Goal: Task Accomplishment & Management: Use online tool/utility

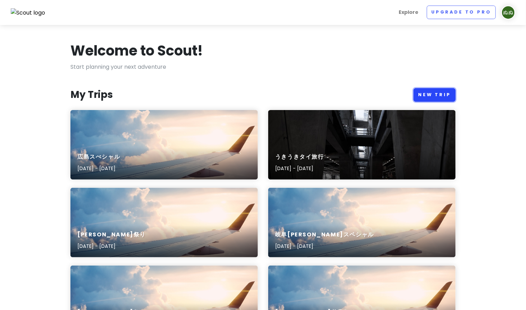
click at [450, 91] on link "New Trip" at bounding box center [434, 95] width 42 height 14
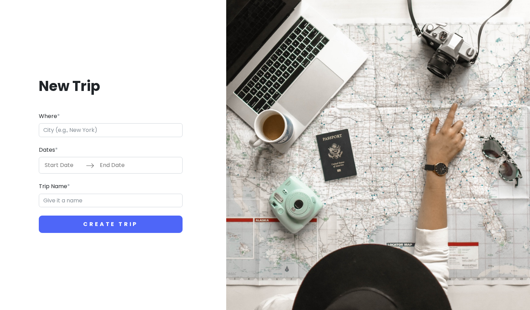
click at [149, 130] on input "Where *" at bounding box center [111, 130] width 144 height 14
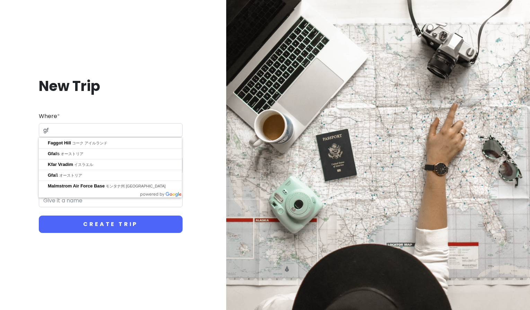
type input "g"
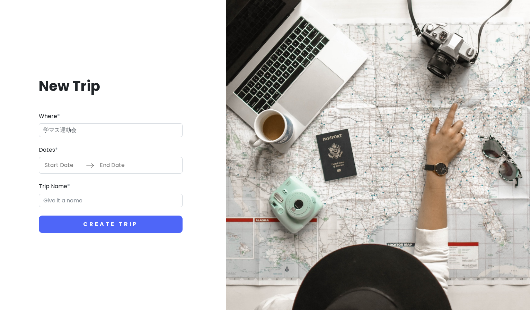
type input "学マス運動会"
click at [58, 166] on input "Start Date" at bounding box center [63, 165] width 45 height 16
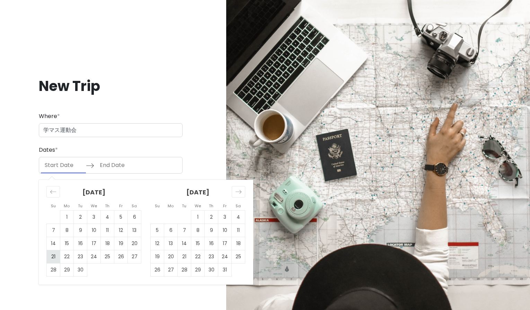
drag, startPoint x: 52, startPoint y: 255, endPoint x: 55, endPoint y: 250, distance: 5.9
click at [52, 255] on td "21" at bounding box center [54, 256] width 14 height 13
type input "[DATE]"
click at [80, 252] on td "23" at bounding box center [81, 256] width 14 height 13
type input "[DATE]"
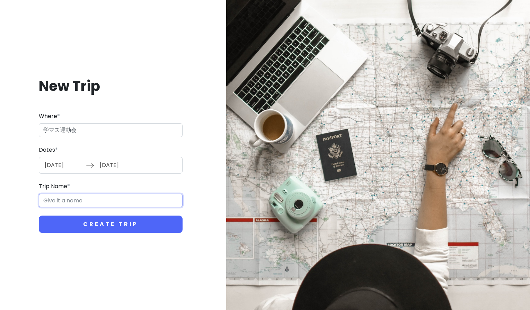
click at [73, 205] on input "Trip Name *" at bounding box center [111, 200] width 144 height 14
drag, startPoint x: 73, startPoint y: 131, endPoint x: 26, endPoint y: 130, distance: 47.2
click at [26, 130] on div "New Trip Where * 学マス運動会 Dates * [DATE] Navigate forward to interact with the ca…" at bounding box center [111, 154] width 210 height 189
click at [63, 197] on input "Trip Name *" at bounding box center [111, 200] width 144 height 14
paste input "学マス運動会"
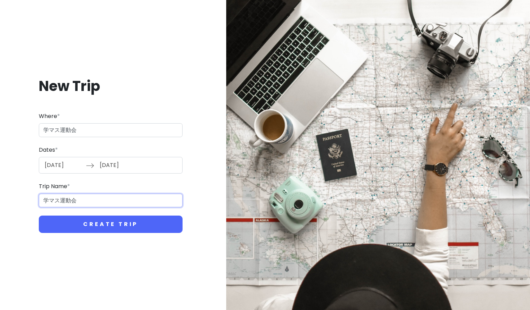
type input "学マス運動会"
drag, startPoint x: 80, startPoint y: 128, endPoint x: 24, endPoint y: 127, distance: 55.5
click at [24, 127] on div "New Trip Where * 学マス運動会 Dates * [DATE] Navigate forward to interact with the ca…" at bounding box center [111, 154] width 210 height 189
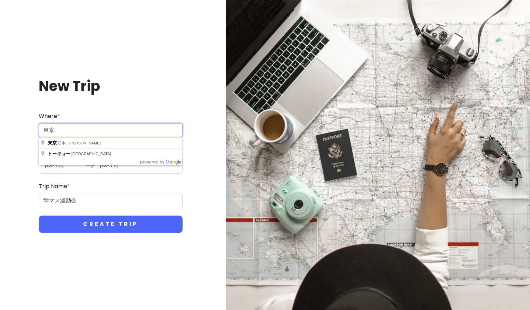
type input "東京"
click at [39, 215] on button "Create Trip" at bounding box center [111, 223] width 144 height 17
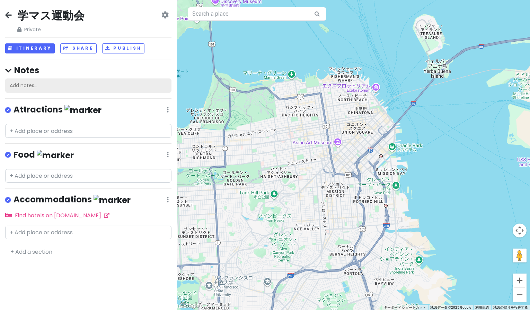
click at [35, 87] on div "Add notes..." at bounding box center [88, 85] width 166 height 15
click at [76, 150] on div "学マス運動会 Private Change Dates Make a Copy Delete Trip Go Pro ⚡️ Give Feedback 💡 S…" at bounding box center [88, 155] width 177 height 310
click at [81, 134] on input "text" at bounding box center [88, 131] width 166 height 14
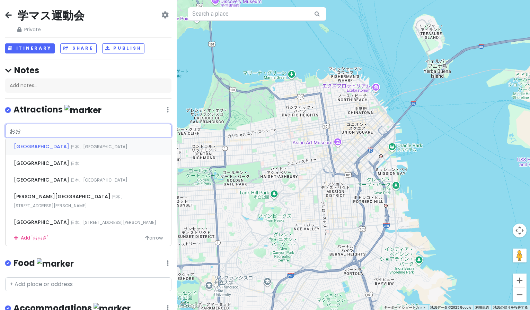
type input "お"
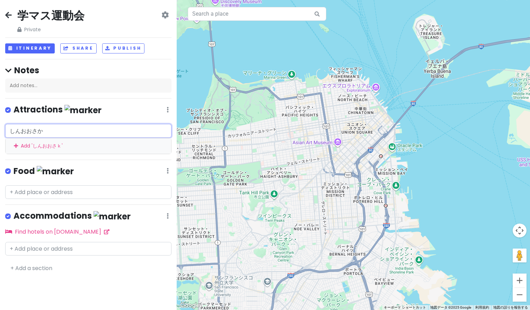
type input "新大阪"
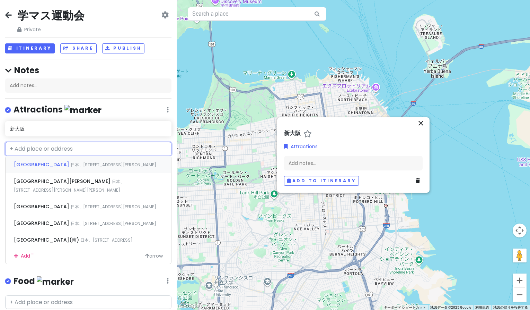
click at [71, 162] on span "日本、[STREET_ADDRESS][PERSON_NAME]" at bounding box center [114, 165] width 86 height 6
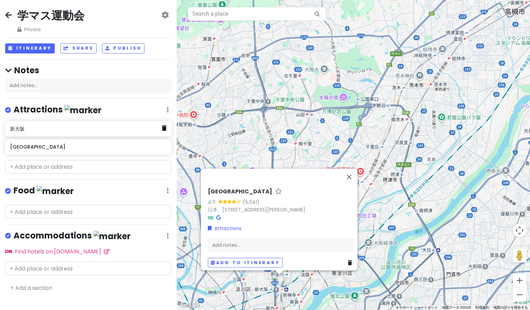
click at [165, 129] on icon at bounding box center [164, 128] width 5 height 6
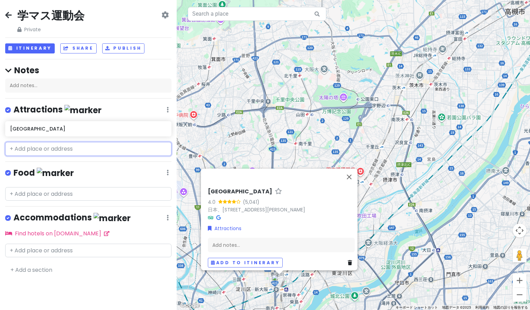
click at [58, 153] on input "text" at bounding box center [88, 149] width 166 height 14
type input "さ"
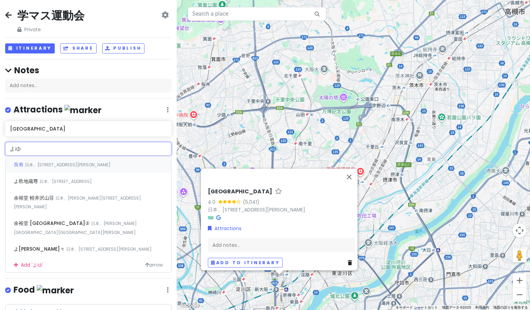
type input "よ"
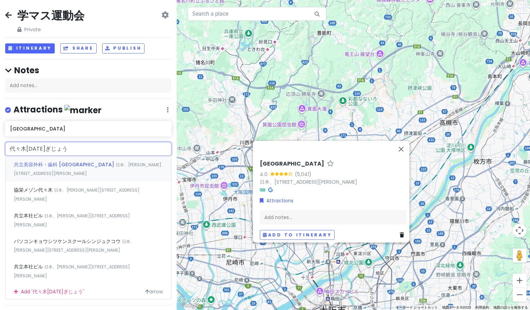
type input "[GEOGRAPHIC_DATA]"
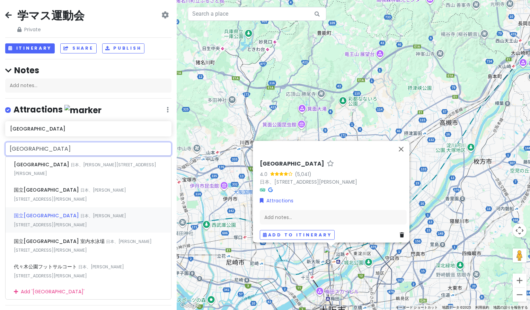
click at [101, 213] on span "日本、[PERSON_NAME][STREET_ADDRESS][PERSON_NAME]" at bounding box center [70, 220] width 112 height 15
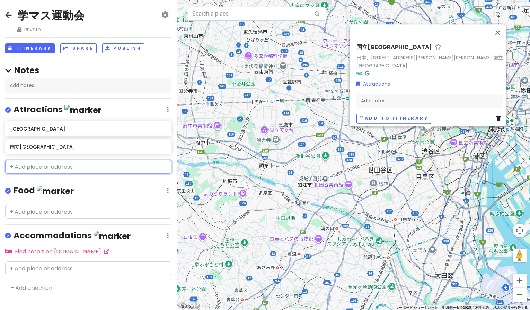
click at [52, 167] on input "text" at bounding box center [88, 167] width 166 height 14
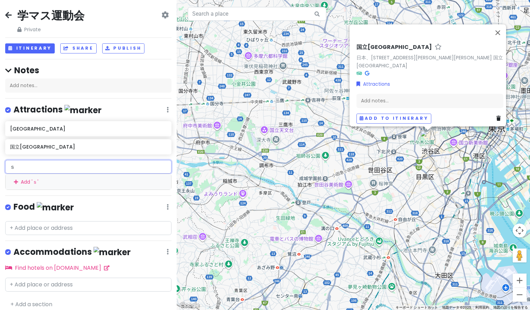
type input "さ"
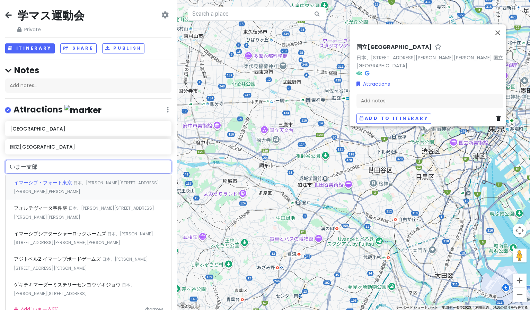
type input "いまーしぶ"
click at [70, 179] on span "イマーシブ・フォート東京" at bounding box center [44, 182] width 60 height 7
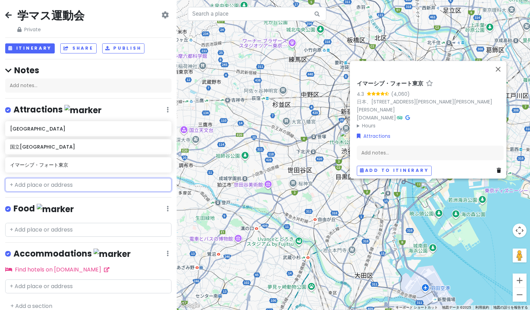
click at [69, 186] on input "text" at bounding box center [88, 185] width 166 height 14
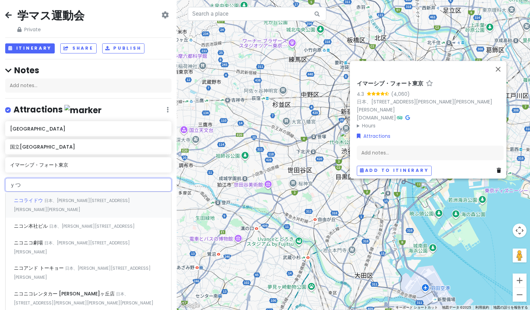
type input "ｙ"
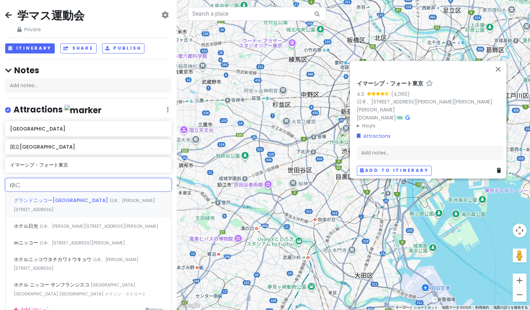
type input "ゆ"
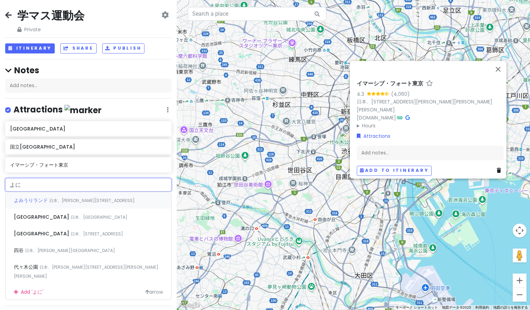
type input "よ"
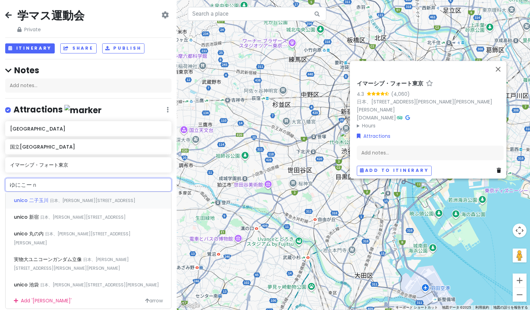
type input "ゆにこーん"
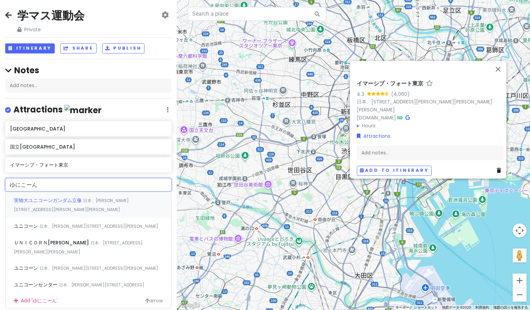
click at [96, 197] on span "日本、[PERSON_NAME][STREET_ADDRESS][PERSON_NAME][PERSON_NAME]" at bounding box center [71, 204] width 115 height 15
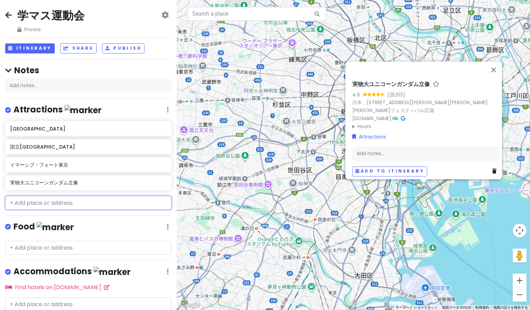
click at [89, 203] on input "text" at bounding box center [88, 203] width 166 height 14
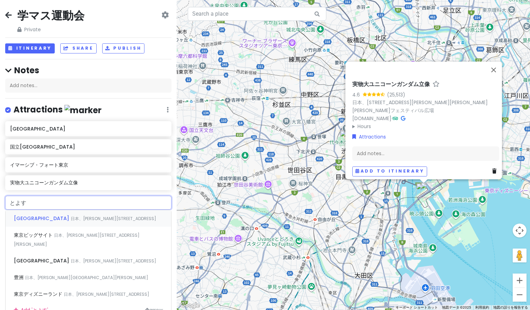
type input "豊洲"
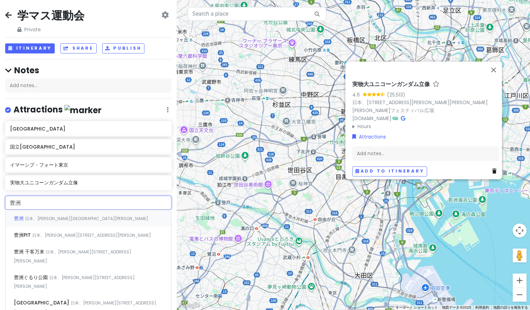
click at [79, 218] on div "豊洲 日本、[PERSON_NAME][PERSON_NAME][GEOGRAPHIC_DATA]" at bounding box center [89, 218] width 166 height 17
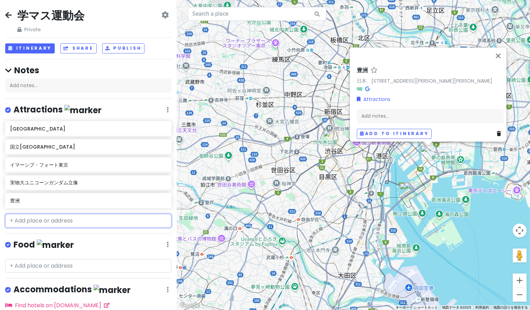
click at [44, 221] on input "text" at bounding box center [88, 221] width 166 height 14
type input "さ"
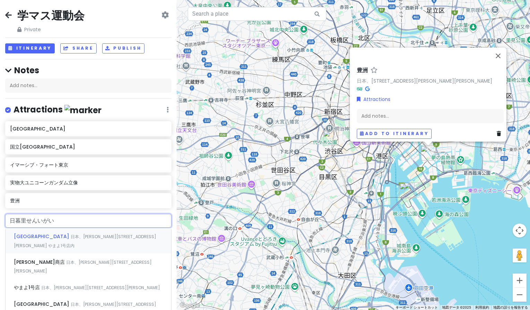
type input "日暮里線以外"
click at [35, 229] on div "[GEOGRAPHIC_DATA] 日本、[PERSON_NAME][STREET_ADDRESS][PERSON_NAME] やまよ1号店内" at bounding box center [89, 241] width 166 height 26
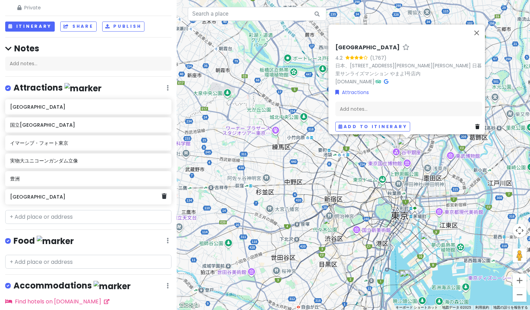
scroll to position [31, 0]
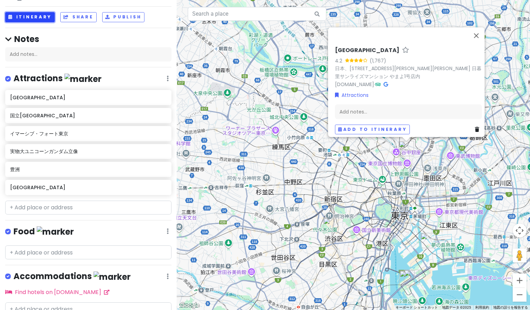
click at [43, 18] on button "Itinerary" at bounding box center [30, 17] width 50 height 10
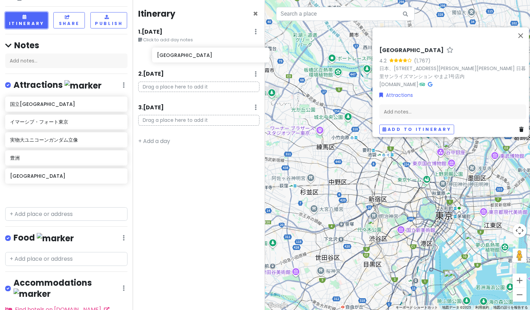
drag, startPoint x: 43, startPoint y: 105, endPoint x: 170, endPoint y: 62, distance: 133.4
click at [182, 59] on div "学マス運動会 Private Change Dates Make a Copy Delete Trip Go Pro ⚡️ Give Feedback 💡 S…" at bounding box center [265, 155] width 530 height 310
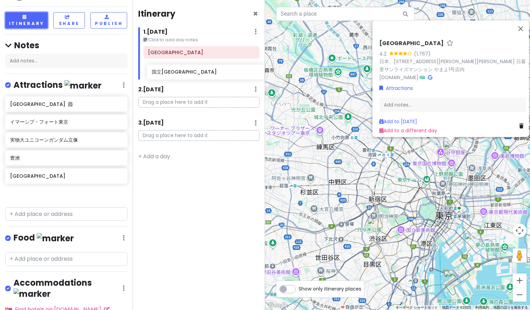
drag, startPoint x: 38, startPoint y: 118, endPoint x: 180, endPoint y: 69, distance: 150.0
click at [180, 69] on div "学マス運動会 Private Change Dates Make a Copy Delete Trip Go Pro ⚡️ Give Feedback 💡 S…" at bounding box center [265, 155] width 530 height 310
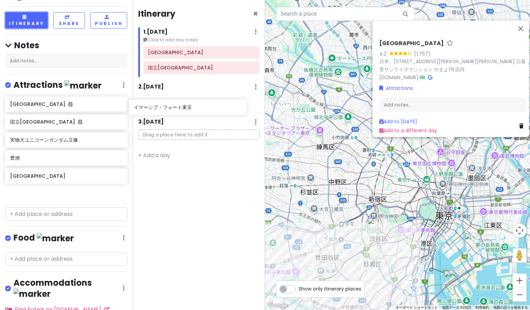
drag, startPoint x: 38, startPoint y: 138, endPoint x: 162, endPoint y: 105, distance: 127.6
click at [162, 105] on div "学マス運動会 Private Change Dates Make a Copy Delete Trip Go Pro ⚡️ Give Feedback 💡 S…" at bounding box center [265, 155] width 530 height 310
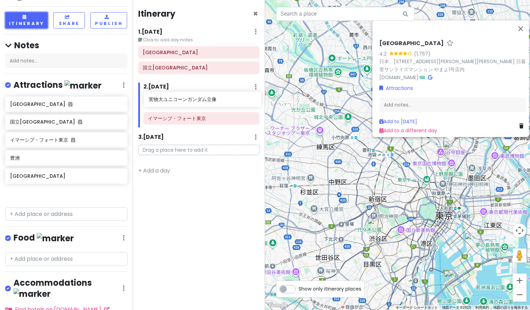
drag, startPoint x: 51, startPoint y: 157, endPoint x: 190, endPoint y: 99, distance: 150.1
click at [190, 99] on div "学マス運動会 Private Change Dates Make a Copy Delete Trip Go Pro ⚡️ Give Feedback 💡 S…" at bounding box center [265, 155] width 530 height 310
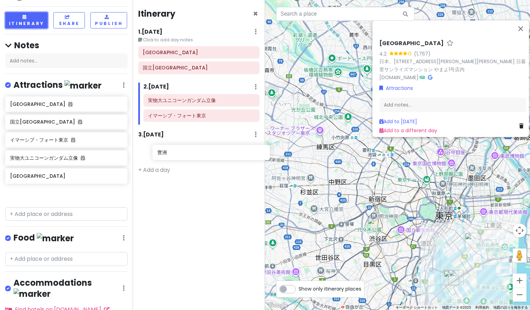
drag, startPoint x: 28, startPoint y: 173, endPoint x: 175, endPoint y: 150, distance: 149.0
click at [175, 150] on div "学マス運動会 Private Change Dates Make a Copy Delete Trip Go Pro ⚡️ Give Feedback 💡 S…" at bounding box center [265, 155] width 530 height 310
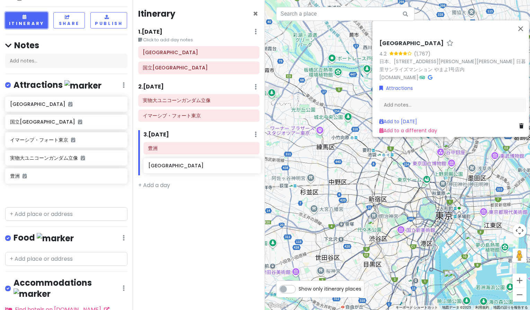
drag, startPoint x: 32, startPoint y: 194, endPoint x: 171, endPoint y: 167, distance: 140.9
click at [171, 167] on div "学マス運動会 Private Change Dates Make a Copy Delete Trip Go Pro ⚡️ Give Feedback 💡 S…" at bounding box center [265, 155] width 530 height 310
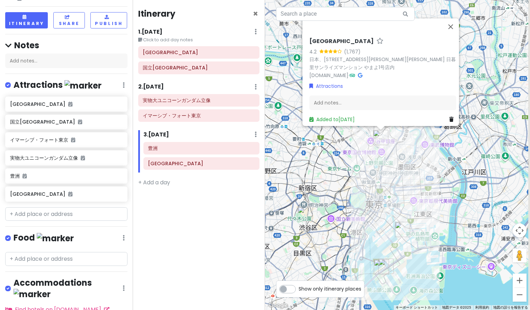
drag, startPoint x: 352, startPoint y: 189, endPoint x: 300, endPoint y: 179, distance: 52.9
click at [282, 177] on div "[GEOGRAPHIC_DATA] 4.2 (1,767) 日本、[STREET_ADDRESS][PERSON_NAME][PERSON_NAME] 日暮里…" at bounding box center [397, 155] width 265 height 310
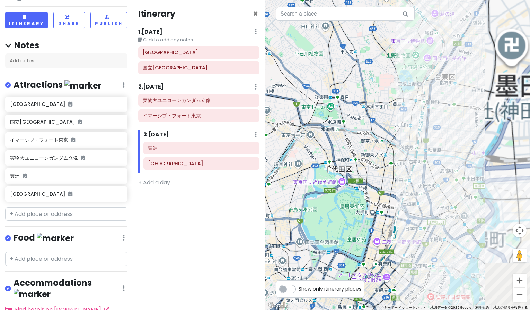
drag, startPoint x: 384, startPoint y: 202, endPoint x: 259, endPoint y: 152, distance: 135.2
click at [259, 152] on div "学マス運動会 Private Change Dates Make a Copy Delete Trip Go Pro ⚡️ Give Feedback 💡 S…" at bounding box center [265, 155] width 530 height 310
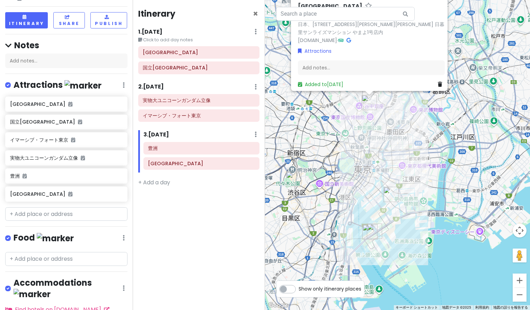
drag, startPoint x: 343, startPoint y: 179, endPoint x: 365, endPoint y: 166, distance: 25.6
click at [365, 166] on div "[GEOGRAPHIC_DATA] 4.2 (1,767) 日本、[STREET_ADDRESS][PERSON_NAME][PERSON_NAME] 日暮里…" at bounding box center [397, 155] width 265 height 310
click at [182, 215] on div "Itinerary × 1 . [DATE] Edit Day Notes Delete Day Click to add day notes [GEOGRA…" at bounding box center [199, 155] width 133 height 310
click at [189, 115] on h6 "イマーシブ・フォート東京" at bounding box center [199, 115] width 112 height 6
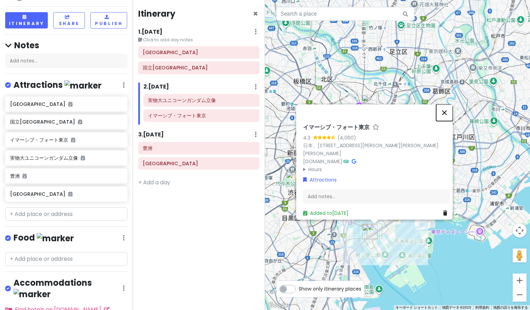
click at [448, 115] on button "閉じる" at bounding box center [444, 112] width 17 height 17
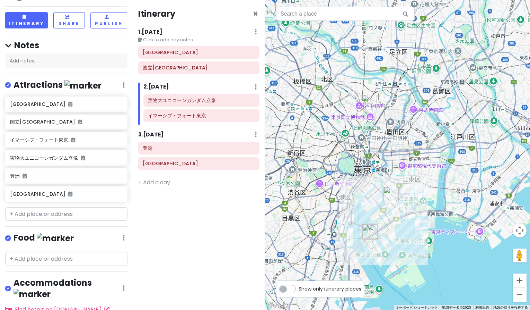
click at [180, 215] on div "Itinerary × 1 . [DATE] Edit Day Notes Delete Day Click to add day notes [GEOGRA…" at bounding box center [199, 155] width 133 height 310
click at [186, 51] on h6 "[GEOGRAPHIC_DATA]" at bounding box center [199, 52] width 112 height 6
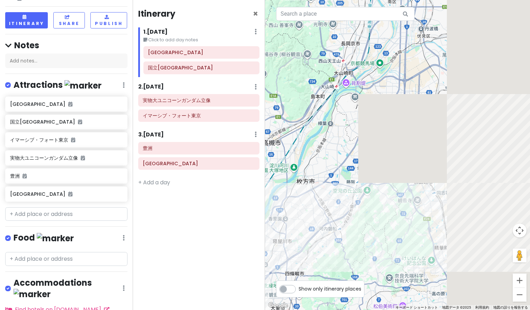
drag, startPoint x: 414, startPoint y: 141, endPoint x: 195, endPoint y: 125, distance: 219.4
click at [196, 132] on div "学マス運動会 Private Change Dates Make a Copy Delete Trip Go Pro ⚡️ Give Feedback 💡 S…" at bounding box center [265, 155] width 530 height 310
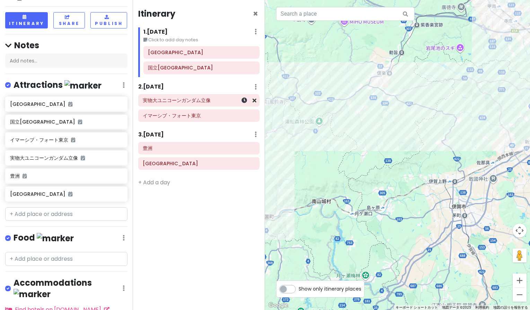
click at [190, 99] on h6 "実物大ユニコーンガンダム立像" at bounding box center [199, 100] width 112 height 6
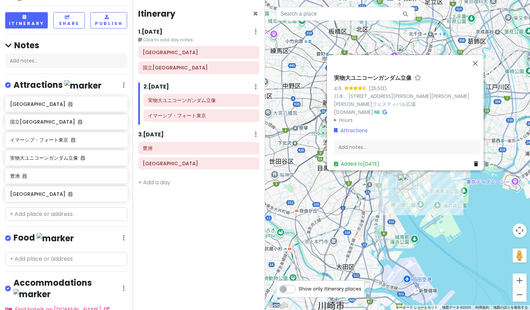
drag, startPoint x: 353, startPoint y: 209, endPoint x: 315, endPoint y: 244, distance: 52.0
click at [315, 244] on div "実物大ユニコーンガンダム立像 4.6 (25,513) 日本、[STREET_ADDRESS][PERSON_NAME][PERSON_NAME][PERSO…" at bounding box center [397, 155] width 265 height 310
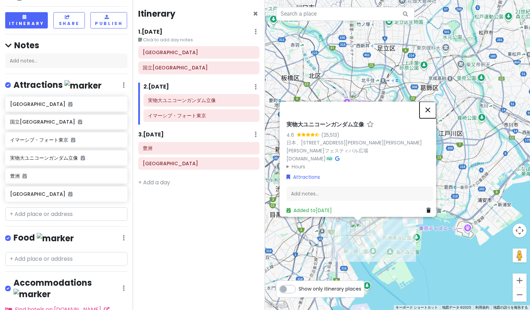
click at [430, 104] on button "閉じる" at bounding box center [428, 109] width 17 height 17
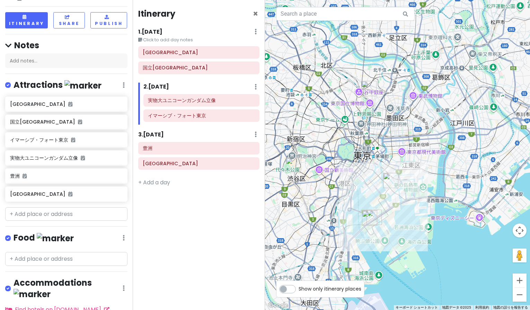
drag, startPoint x: 340, startPoint y: 191, endPoint x: 354, endPoint y: 176, distance: 19.9
click at [354, 176] on div at bounding box center [397, 155] width 265 height 310
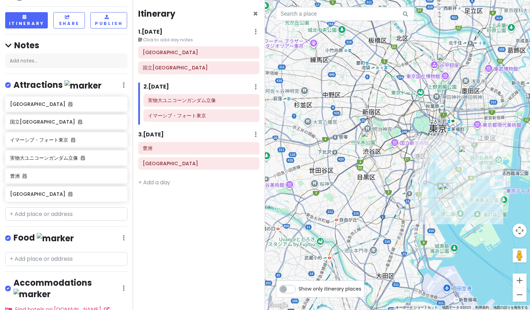
drag, startPoint x: 412, startPoint y: 199, endPoint x: 505, endPoint y: 175, distance: 96.4
click at [505, 175] on div at bounding box center [397, 155] width 265 height 310
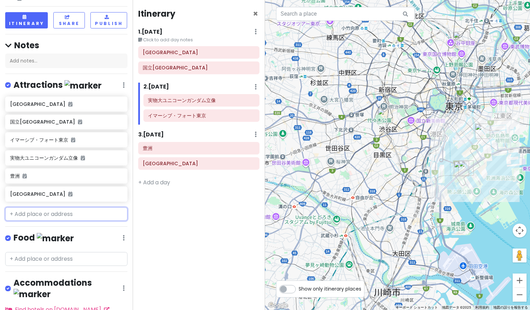
drag, startPoint x: 71, startPoint y: 213, endPoint x: 73, endPoint y: 210, distance: 3.6
click at [71, 213] on input "text" at bounding box center [66, 214] width 122 height 14
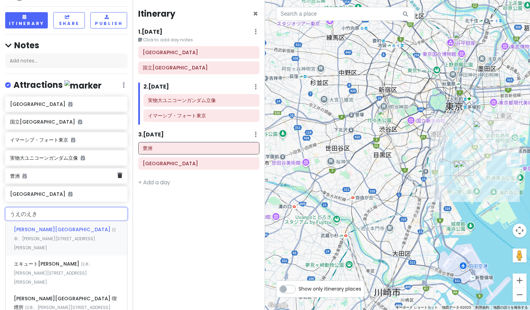
type input "[PERSON_NAME][GEOGRAPHIC_DATA]"
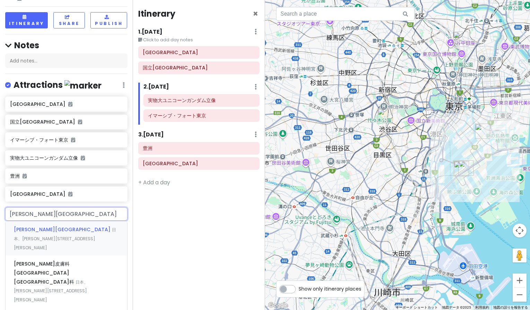
drag, startPoint x: 58, startPoint y: 229, endPoint x: 60, endPoint y: 240, distance: 10.2
click at [58, 229] on span "日本、[PERSON_NAME][STREET_ADDRESS][PERSON_NAME]" at bounding box center [65, 238] width 102 height 24
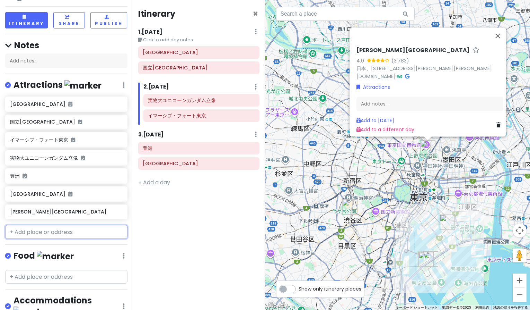
click at [50, 225] on input "text" at bounding box center [66, 232] width 122 height 14
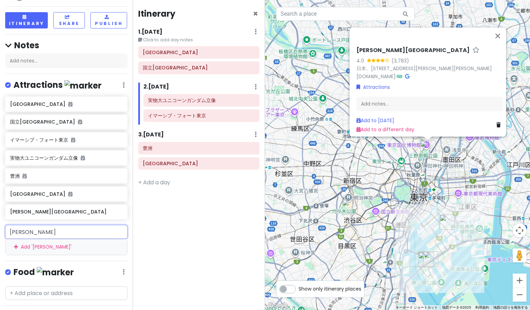
type input "新"
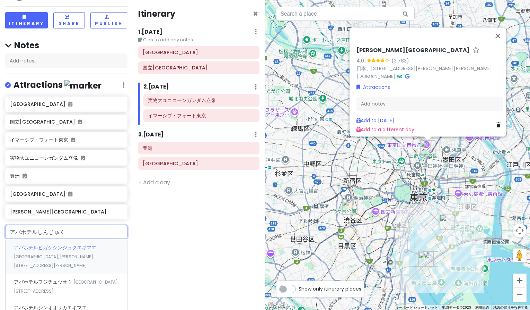
type input "[GEOGRAPHIC_DATA]新宿"
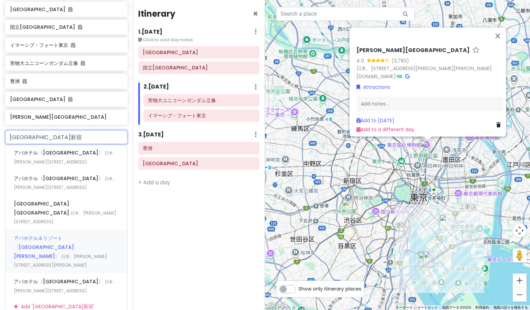
click at [76, 253] on span "日本、[PERSON_NAME][STREET_ADDRESS][PERSON_NAME]" at bounding box center [60, 260] width 93 height 15
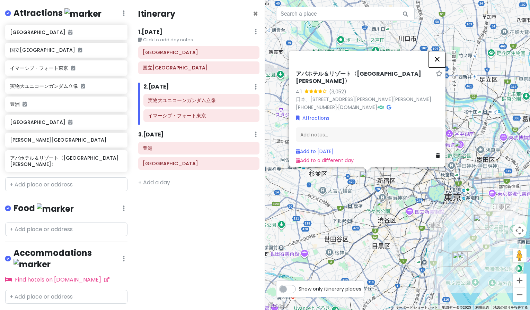
click at [436, 61] on button "閉じる" at bounding box center [437, 59] width 17 height 17
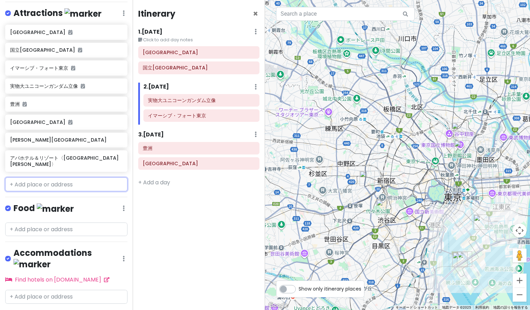
click at [66, 177] on input "text" at bounding box center [66, 184] width 122 height 14
click at [42, 224] on input "text" at bounding box center [66, 229] width 122 height 14
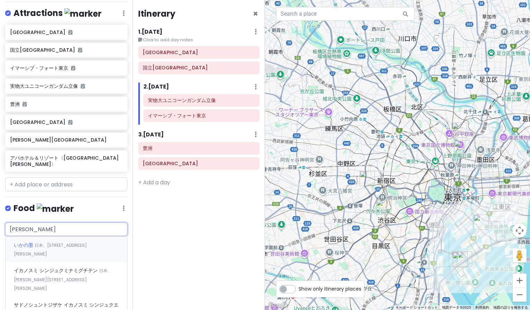
type input "いかの墨"
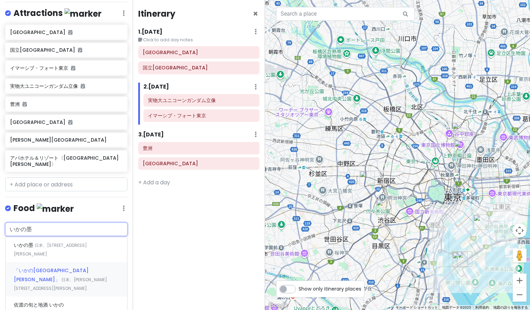
click at [70, 276] on span "日本、[PERSON_NAME][STREET_ADDRESS][PERSON_NAME]" at bounding box center [60, 283] width 93 height 15
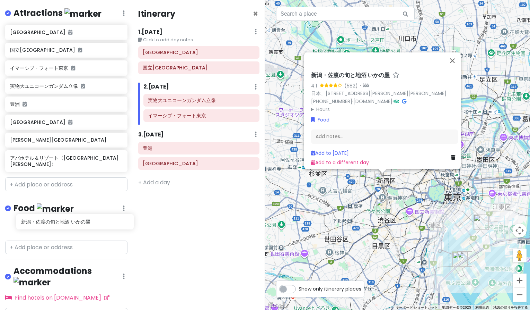
click at [62, 220] on div "新潟・佐渡の旬と地酒 いかの墨" at bounding box center [66, 228] width 133 height 18
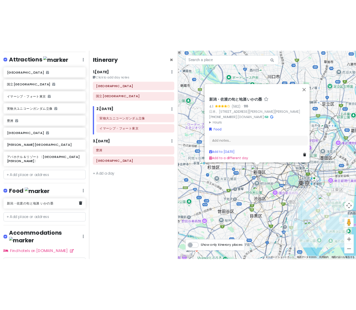
scroll to position [121, 0]
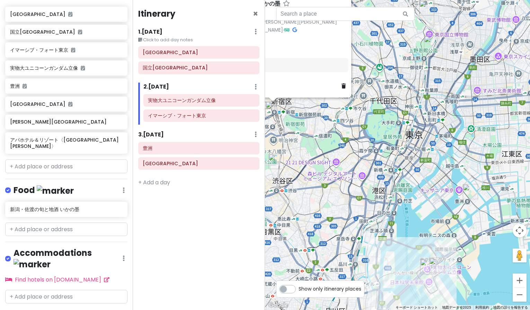
drag, startPoint x: 436, startPoint y: 234, endPoint x: 339, endPoint y: 221, distance: 97.2
click at [339, 221] on div "新潟・佐渡の旬と地酒 いかの墨 4.1 (582) · 日本、[STREET_ADDRESS][PERSON_NAME][PERSON_NAME] [PHON…" at bounding box center [397, 155] width 265 height 310
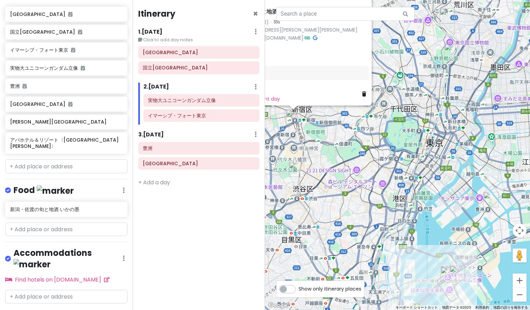
drag, startPoint x: 338, startPoint y: 220, endPoint x: 413, endPoint y: 223, distance: 75.6
click at [413, 223] on div "新潟・佐渡の旬と地酒 いかの墨 4.1 (582) · 日本、[STREET_ADDRESS][PERSON_NAME][PERSON_NAME] [PHON…" at bounding box center [397, 155] width 265 height 310
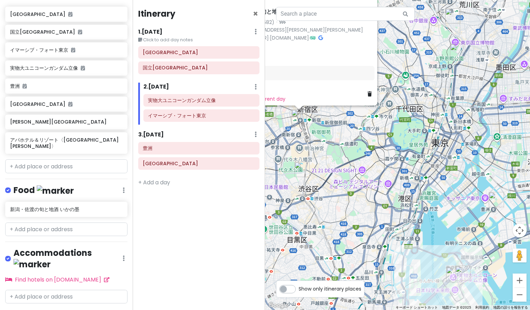
click at [297, 166] on img "国立代々木競技場第一体育館" at bounding box center [302, 169] width 15 height 15
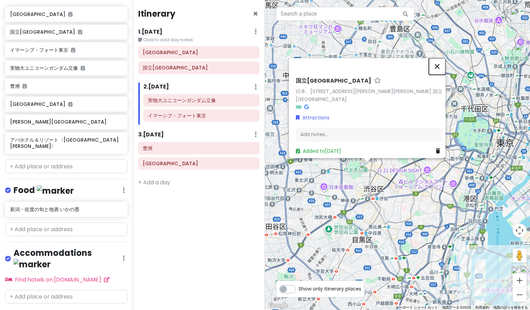
click at [440, 63] on button "閉じる" at bounding box center [437, 66] width 17 height 17
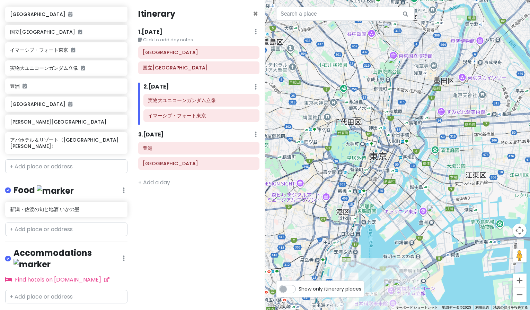
drag, startPoint x: 452, startPoint y: 181, endPoint x: 324, endPoint y: 194, distance: 129.3
click at [324, 194] on div at bounding box center [397, 155] width 265 height 310
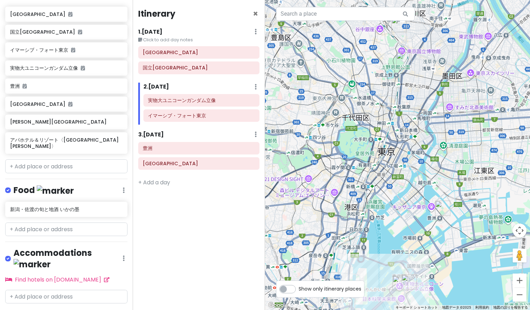
drag, startPoint x: 410, startPoint y: 172, endPoint x: 423, endPoint y: 166, distance: 13.7
click at [423, 166] on div at bounding box center [397, 155] width 265 height 310
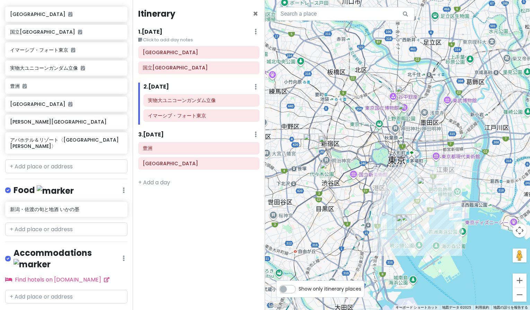
drag, startPoint x: 415, startPoint y: 158, endPoint x: 415, endPoint y: 162, distance: 3.5
click at [415, 162] on div at bounding box center [397, 155] width 265 height 310
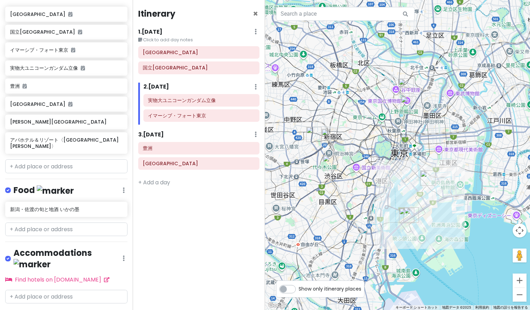
click at [368, 177] on div at bounding box center [397, 155] width 265 height 310
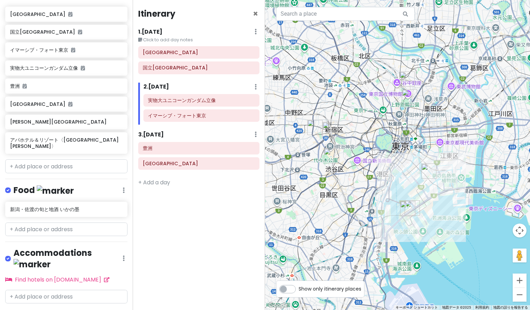
drag, startPoint x: 319, startPoint y: 211, endPoint x: 320, endPoint y: 208, distance: 3.6
click at [320, 208] on div at bounding box center [397, 155] width 265 height 310
drag, startPoint x: 329, startPoint y: 214, endPoint x: 347, endPoint y: 187, distance: 33.0
click at [361, 202] on div at bounding box center [397, 155] width 265 height 310
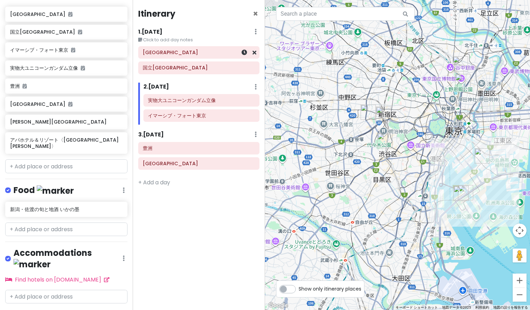
click at [159, 52] on h6 "[GEOGRAPHIC_DATA]" at bounding box center [199, 52] width 112 height 6
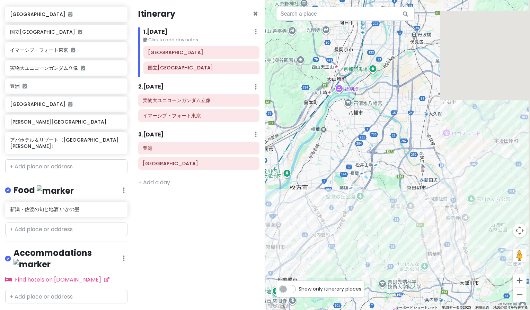
drag, startPoint x: 404, startPoint y: 128, endPoint x: 177, endPoint y: 121, distance: 226.8
click at [178, 121] on div "学マス運動会 Private Change Dates Make a Copy Delete Trip Go Pro ⚡️ Give Feedback 💡 S…" at bounding box center [265, 155] width 530 height 310
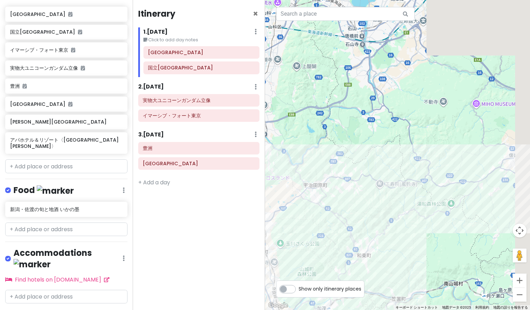
drag, startPoint x: 507, startPoint y: 161, endPoint x: 300, endPoint y: 191, distance: 209.4
click at [302, 201] on div "[GEOGRAPHIC_DATA] 4.0 (5,041) 日本、[STREET_ADDRESS][PERSON_NAME] Attractions Add …" at bounding box center [397, 155] width 265 height 310
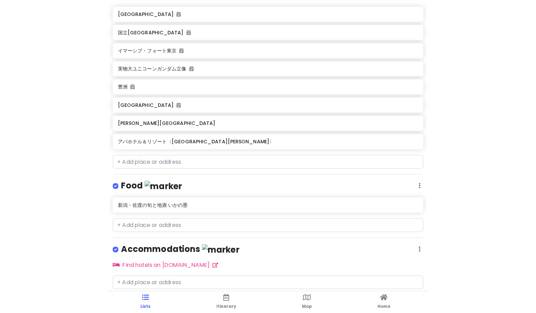
scroll to position [118, 0]
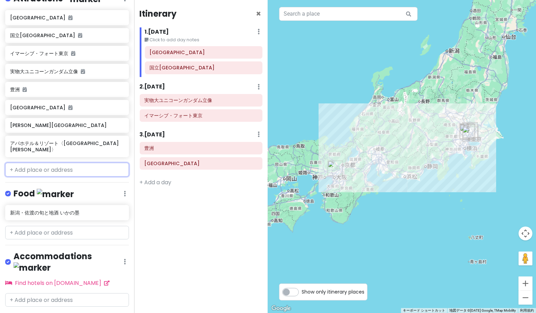
click at [42, 166] on input "text" at bounding box center [67, 170] width 124 height 14
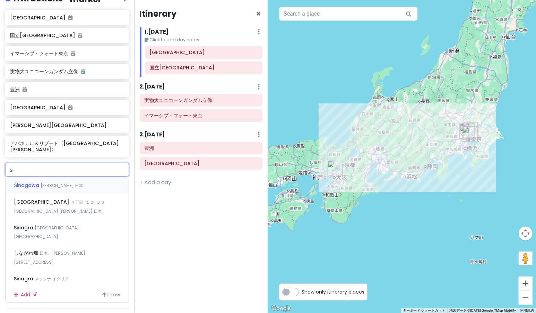
type input "s"
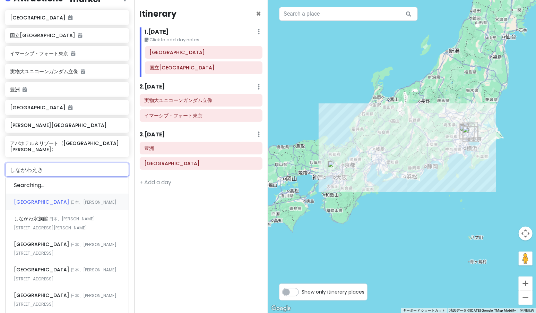
type input "[GEOGRAPHIC_DATA]"
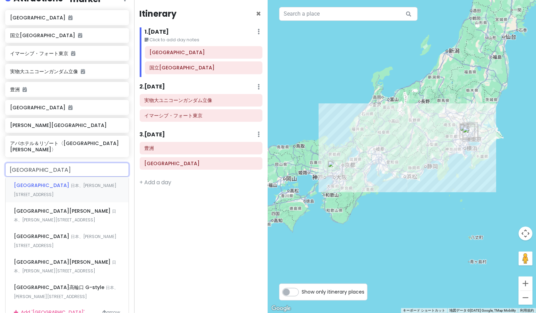
click at [94, 180] on div "[GEOGRAPHIC_DATA] 日本、[PERSON_NAME][STREET_ADDRESS]" at bounding box center [67, 190] width 123 height 26
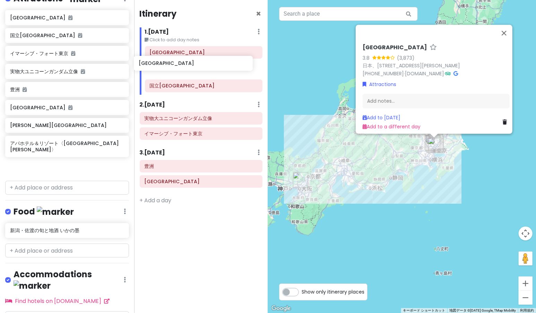
drag, startPoint x: 71, startPoint y: 161, endPoint x: 200, endPoint y: 64, distance: 161.1
click at [200, 64] on div "学マス運動会 Private Change Dates Make a Copy Delete Trip Go Pro ⚡️ Give Feedback 💡 S…" at bounding box center [268, 156] width 536 height 313
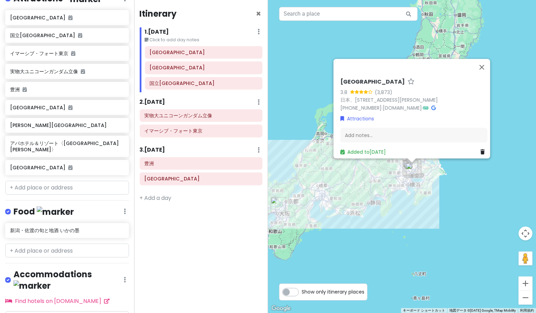
drag, startPoint x: 447, startPoint y: 172, endPoint x: 425, endPoint y: 198, distance: 33.7
click at [425, 198] on div "[GEOGRAPHIC_DATA] 3.8 (3,873) 日本、[STREET_ADDRESS][PERSON_NAME] [PHONE_NUMBER] ·…" at bounding box center [402, 156] width 268 height 313
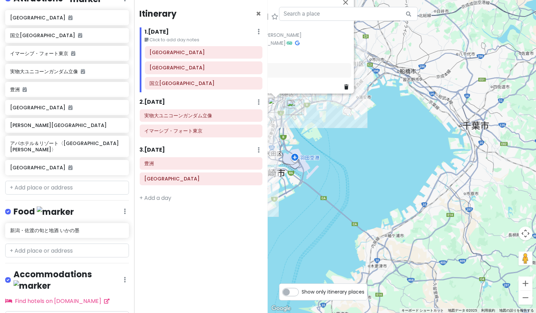
drag, startPoint x: 361, startPoint y: 150, endPoint x: 505, endPoint y: 198, distance: 152.1
click at [505, 199] on div "[GEOGRAPHIC_DATA] 3.8 (3,873) 日本、[STREET_ADDRESS][PERSON_NAME] [PHONE_NUMBER] ·…" at bounding box center [402, 156] width 268 height 313
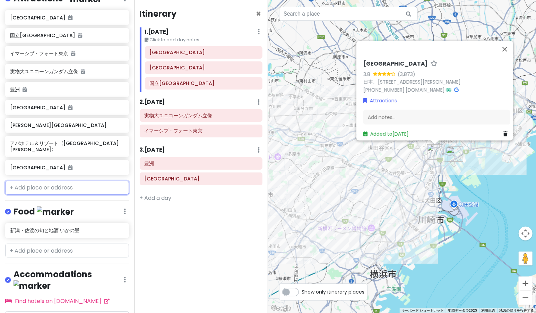
click at [51, 181] on input "text" at bounding box center [67, 188] width 124 height 14
type input "ｓ"
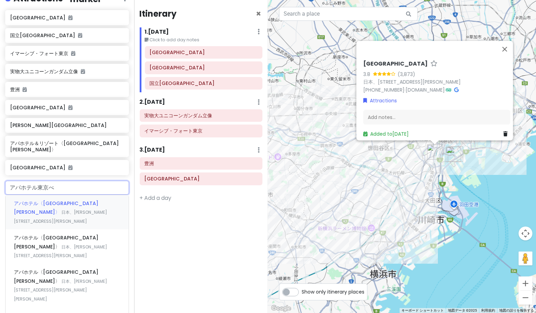
type input "アパホテル東京べい"
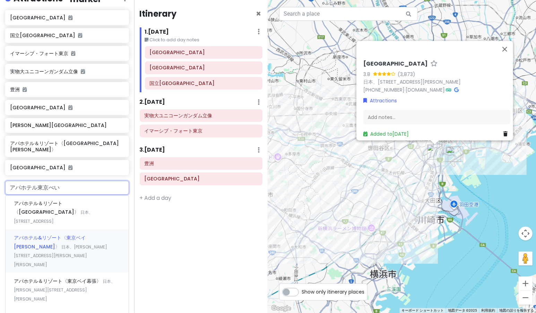
click at [64, 234] on span "アパホテル&リゾート〈東京ベイ[PERSON_NAME]〉" at bounding box center [50, 242] width 72 height 16
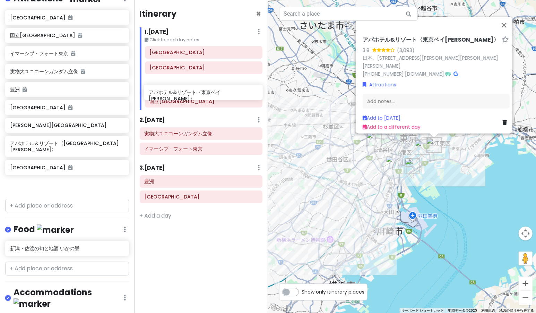
drag, startPoint x: 52, startPoint y: 176, endPoint x: 187, endPoint y: 95, distance: 158.3
click at [187, 94] on div "学マス運動会 Private Change Dates Make a Copy Delete Trip Go Pro ⚡️ Give Feedback 💡 S…" at bounding box center [268, 156] width 536 height 313
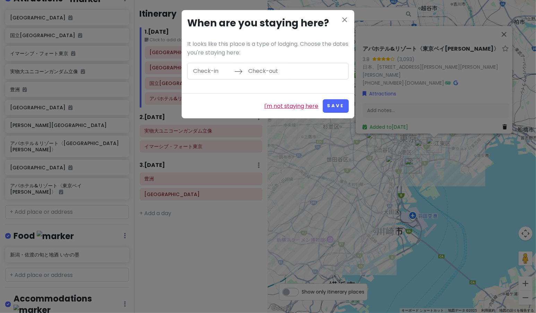
click at [304, 106] on link "I'm not staying here" at bounding box center [292, 106] width 54 height 9
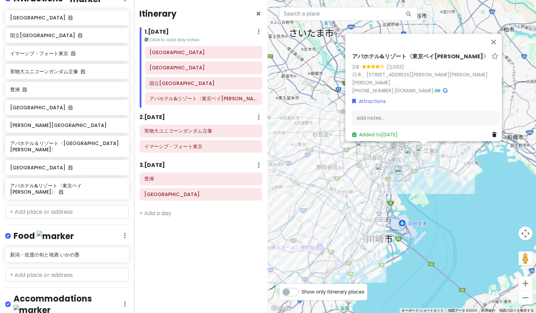
drag, startPoint x: 393, startPoint y: 199, endPoint x: 383, endPoint y: 207, distance: 12.6
click at [383, 207] on div "アパホテル&リゾート〈東京ベイ[PERSON_NAME]〉 3.8 (3,093) 日本、[STREET_ADDRESS][PERSON_NAME][PERS…" at bounding box center [402, 156] width 268 height 313
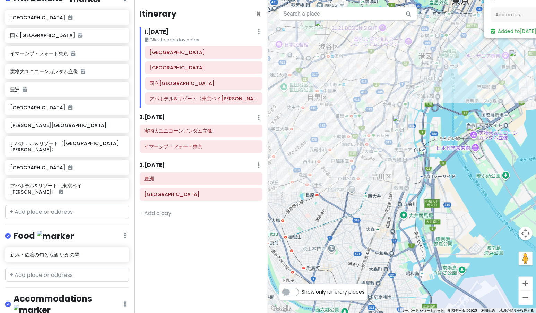
drag, startPoint x: 338, startPoint y: 179, endPoint x: 377, endPoint y: 178, distance: 38.8
click at [377, 178] on div "アパホテル&リゾート〈東京ベイ[PERSON_NAME]〉 3.8 (3,093) 日本、[STREET_ADDRESS][PERSON_NAME][PERS…" at bounding box center [402, 156] width 268 height 313
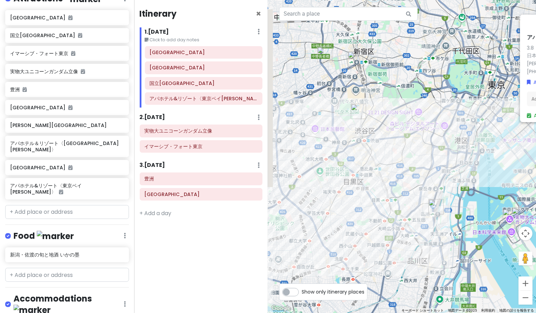
drag, startPoint x: 412, startPoint y: 185, endPoint x: 437, endPoint y: 246, distance: 65.7
click at [437, 246] on div "アパホテル&リゾート〈東京ベイ[PERSON_NAME]〉 3.8 (3,093) 日本、[STREET_ADDRESS][PERSON_NAME][PERS…" at bounding box center [402, 156] width 268 height 313
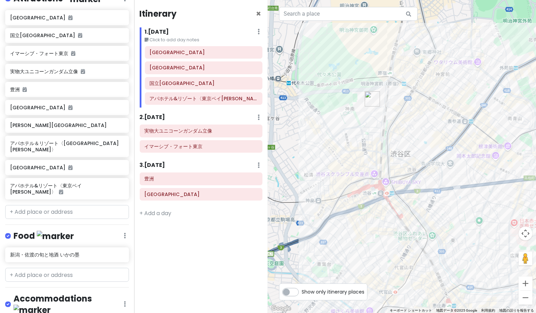
drag, startPoint x: 422, startPoint y: 203, endPoint x: 334, endPoint y: 191, distance: 88.6
click at [335, 193] on div "アパホテル&リゾート〈東京ベイ[PERSON_NAME]〉 3.8 (3,093) 日本、[STREET_ADDRESS][PERSON_NAME][PERS…" at bounding box center [402, 156] width 268 height 313
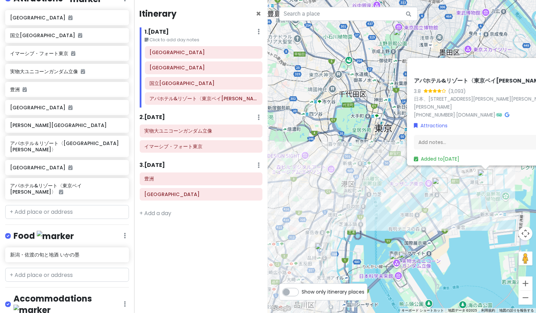
drag, startPoint x: 419, startPoint y: 200, endPoint x: 341, endPoint y: 211, distance: 79.1
click at [341, 211] on div "アパホテル&リゾート〈東京ベイ[PERSON_NAME]〉 3.8 (3,093) 日本、[STREET_ADDRESS][PERSON_NAME][PERS…" at bounding box center [402, 156] width 268 height 313
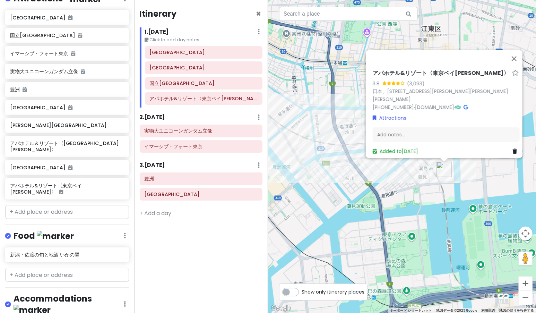
drag, startPoint x: 445, startPoint y: 192, endPoint x: 428, endPoint y: 189, distance: 17.2
click at [426, 192] on div "アパホテル&リゾート〈東京ベイ[PERSON_NAME]〉 3.8 (3,093) 日本、[STREET_ADDRESS][PERSON_NAME][PERS…" at bounding box center [402, 156] width 268 height 313
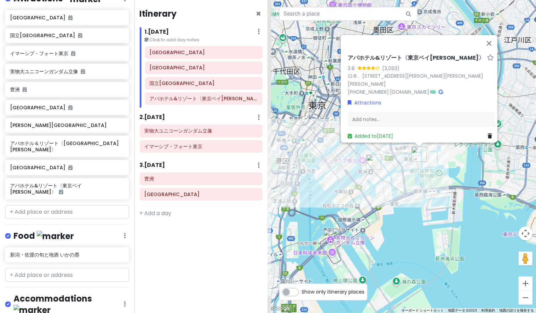
drag, startPoint x: 366, startPoint y: 232, endPoint x: 393, endPoint y: 197, distance: 44.2
click at [393, 197] on div "アパホテル&リゾート〈東京ベイ[PERSON_NAME]〉 3.8 (3,093) 日本、[STREET_ADDRESS][PERSON_NAME][PERS…" at bounding box center [402, 156] width 268 height 313
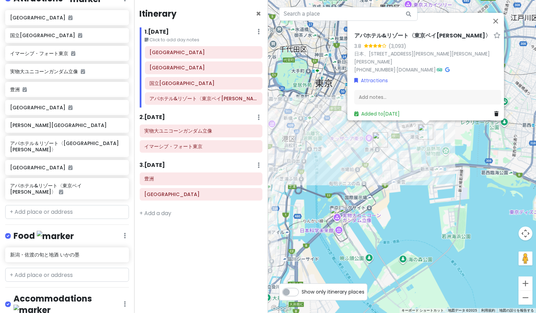
drag, startPoint x: 356, startPoint y: 253, endPoint x: 368, endPoint y: 218, distance: 36.3
click at [368, 218] on div "アパホテル&リゾート〈東京ベイ[PERSON_NAME]〉 3.8 (3,093) 日本、[STREET_ADDRESS][PERSON_NAME][PERS…" at bounding box center [402, 156] width 268 height 313
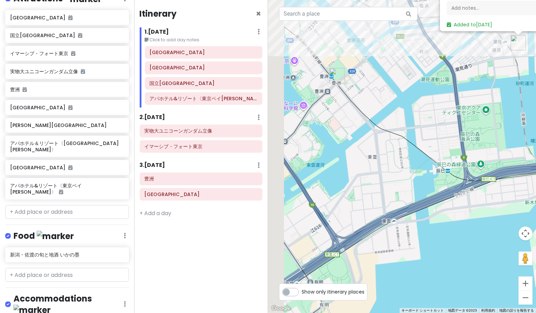
drag, startPoint x: 463, startPoint y: 146, endPoint x: 496, endPoint y: 147, distance: 32.2
click at [496, 147] on div "アパホテル&リゾート〈東京ベイ[PERSON_NAME]〉 3.8 (3,093) 日本、[STREET_ADDRESS][PERSON_NAME][PERS…" at bounding box center [402, 156] width 268 height 313
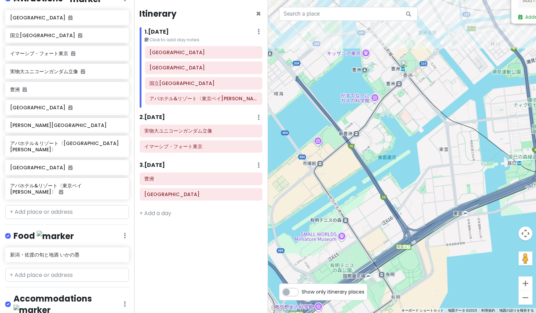
drag, startPoint x: 358, startPoint y: 103, endPoint x: 407, endPoint y: 96, distance: 49.0
click at [407, 96] on div "アパホテル&リゾート〈東京ベイ[PERSON_NAME]〉 3.8 (3,093) 日本、[STREET_ADDRESS][PERSON_NAME][PERS…" at bounding box center [402, 156] width 268 height 313
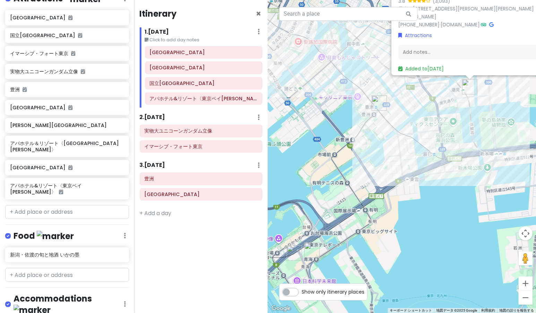
drag, startPoint x: 437, startPoint y: 135, endPoint x: 421, endPoint y: 151, distance: 23.3
click at [421, 151] on div "アパホテル&リゾート〈東京ベイ[PERSON_NAME]〉 3.8 (3,093) 日本、[STREET_ADDRESS][PERSON_NAME][PERS…" at bounding box center [402, 156] width 268 height 313
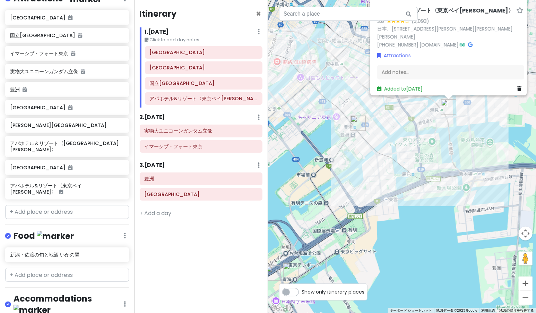
drag, startPoint x: 408, startPoint y: 138, endPoint x: 382, endPoint y: 157, distance: 31.9
click at [383, 157] on div "アパホテル&リゾート〈東京ベイ[PERSON_NAME]〉 3.8 (3,093) 日本、[STREET_ADDRESS][PERSON_NAME][PERS…" at bounding box center [402, 156] width 268 height 313
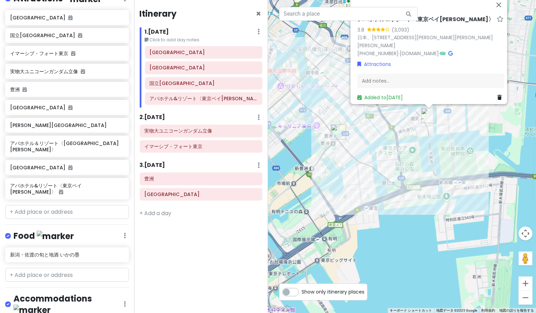
drag, startPoint x: 470, startPoint y: 125, endPoint x: 457, endPoint y: 133, distance: 14.8
click at [457, 133] on div "アパホテル&リゾート〈東京ベイ[PERSON_NAME]〉 3.8 (3,093) 日本、[STREET_ADDRESS][PERSON_NAME][PERS…" at bounding box center [402, 156] width 268 height 313
click at [63, 205] on input "text" at bounding box center [67, 212] width 124 height 14
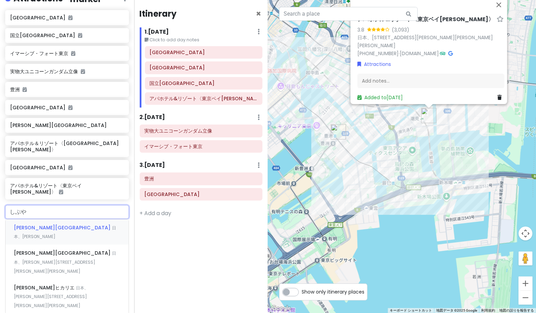
type input "[PERSON_NAME]"
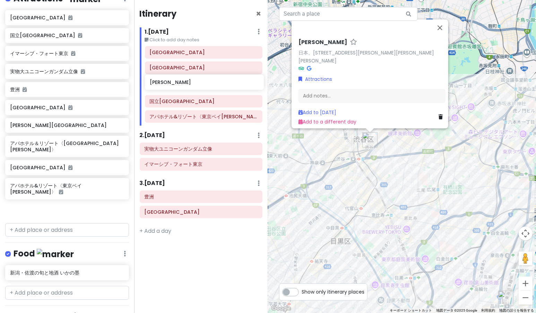
drag, startPoint x: 86, startPoint y: 196, endPoint x: 225, endPoint y: 82, distance: 180.4
click at [225, 82] on div "学マス運動会 Private Change Dates Make a Copy Delete Trip Go Pro ⚡️ Give Feedback 💡 S…" at bounding box center [268, 156] width 536 height 313
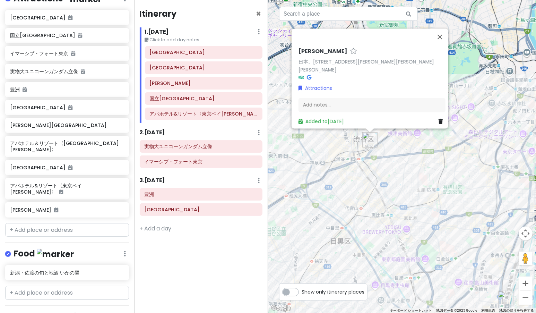
drag, startPoint x: 199, startPoint y: 246, endPoint x: 203, endPoint y: 241, distance: 6.4
click at [203, 243] on div "Itinerary × 1 . [DATE] Edit Day Notes Delete Day Click to add day notes [GEOGRA…" at bounding box center [201, 156] width 134 height 313
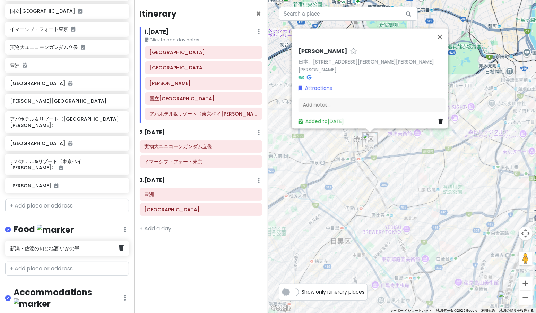
scroll to position [172, 0]
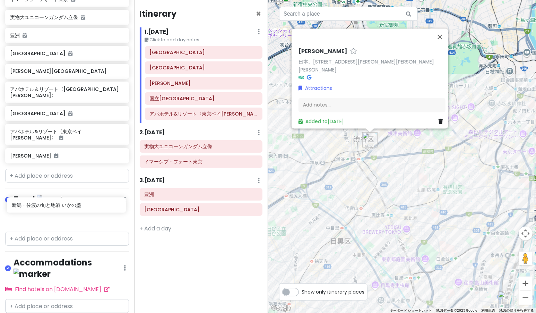
click at [53, 211] on div "新潟・佐渡の旬と地酒 いかの墨" at bounding box center [67, 220] width 134 height 18
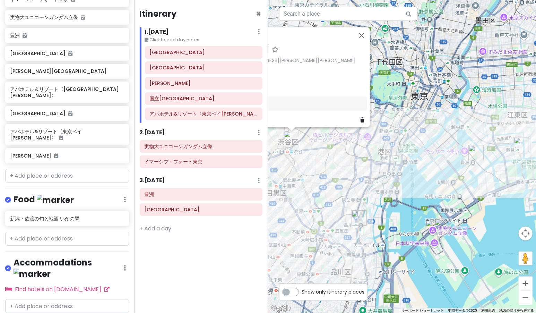
drag, startPoint x: 435, startPoint y: 203, endPoint x: 347, endPoint y: 173, distance: 93.3
click at [348, 173] on div "[PERSON_NAME] 日本、〒150-0002 [PERSON_NAME][GEOGRAPHIC_DATA][PERSON_NAME][PERSON_N…" at bounding box center [402, 156] width 268 height 313
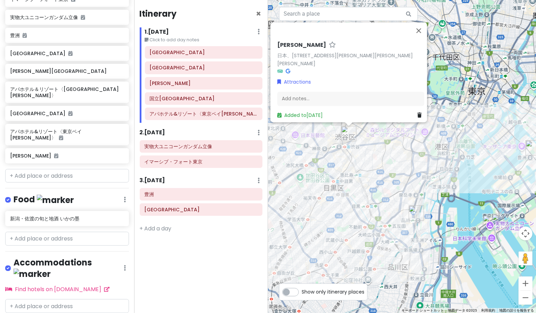
drag, startPoint x: 343, startPoint y: 175, endPoint x: 430, endPoint y: 176, distance: 86.7
click at [430, 176] on div "[PERSON_NAME] 日本、〒150-0002 [PERSON_NAME][GEOGRAPHIC_DATA][PERSON_NAME][PERSON_N…" at bounding box center [402, 156] width 268 height 313
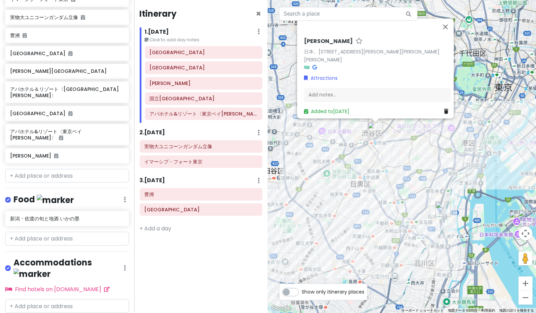
click at [357, 205] on div "[PERSON_NAME] 日本、〒150-0002 [PERSON_NAME][GEOGRAPHIC_DATA][PERSON_NAME][PERSON_N…" at bounding box center [402, 156] width 268 height 313
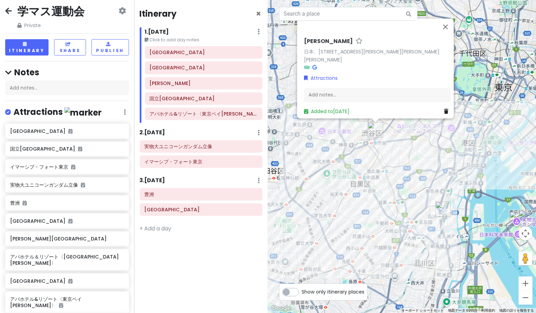
scroll to position [0, 0]
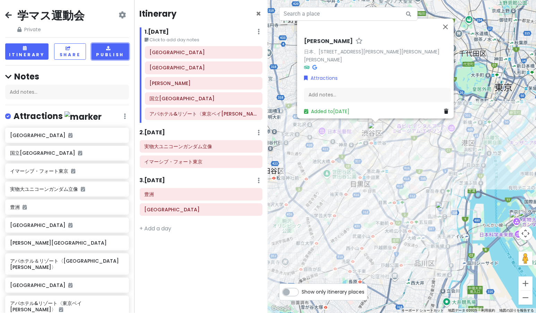
click at [106, 51] on button "Publish" at bounding box center [110, 51] width 37 height 16
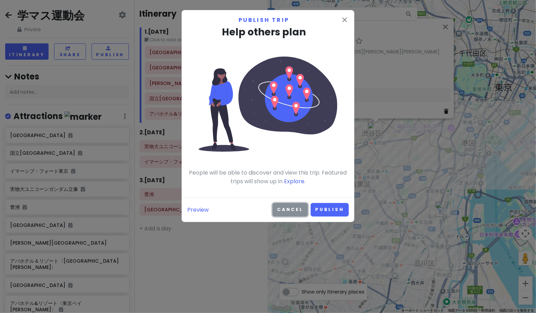
click at [295, 213] on button "Cancel" at bounding box center [289, 210] width 35 height 14
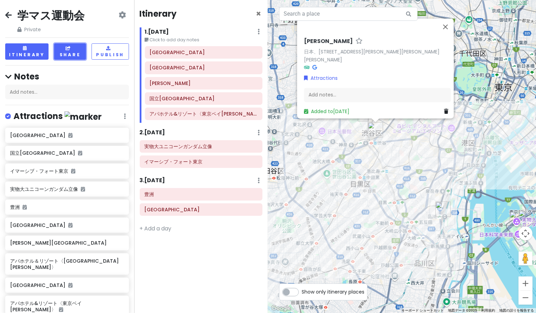
click at [67, 50] on icon at bounding box center [69, 48] width 6 height 4
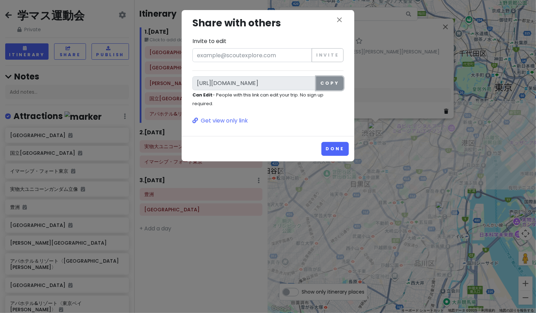
click at [327, 87] on button "Copy" at bounding box center [329, 83] width 27 height 14
click at [304, 31] on div "close Share with others Invite to edit Invite [URL][DOMAIN_NAME] Copy Can Edit …" at bounding box center [268, 70] width 162 height 109
click at [338, 18] on icon "close" at bounding box center [339, 20] width 8 height 8
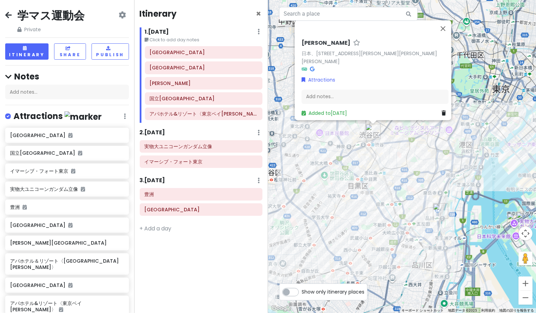
drag, startPoint x: 349, startPoint y: 182, endPoint x: 274, endPoint y: 181, distance: 74.9
click at [274, 181] on div "[PERSON_NAME] 日本、〒150-0002 [PERSON_NAME][GEOGRAPHIC_DATA][PERSON_NAME][PERSON_N…" at bounding box center [402, 156] width 268 height 313
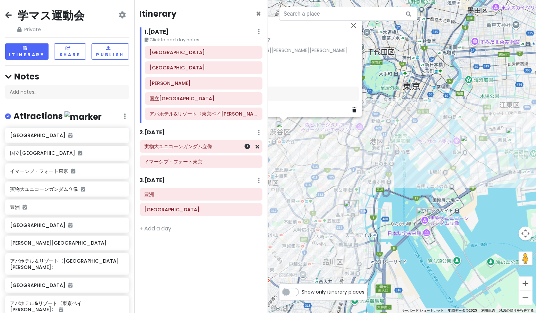
click at [189, 145] on h6 "実物大ユニコーンガンダム立像" at bounding box center [200, 146] width 113 height 6
